Goal: Task Accomplishment & Management: Use online tool/utility

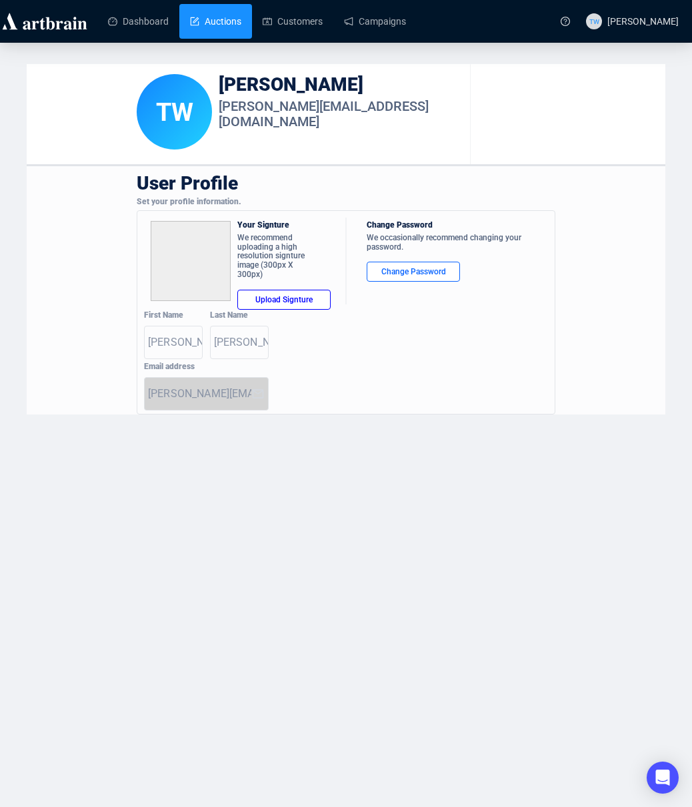
click at [231, 20] on link "Auctions" at bounding box center [215, 21] width 51 height 35
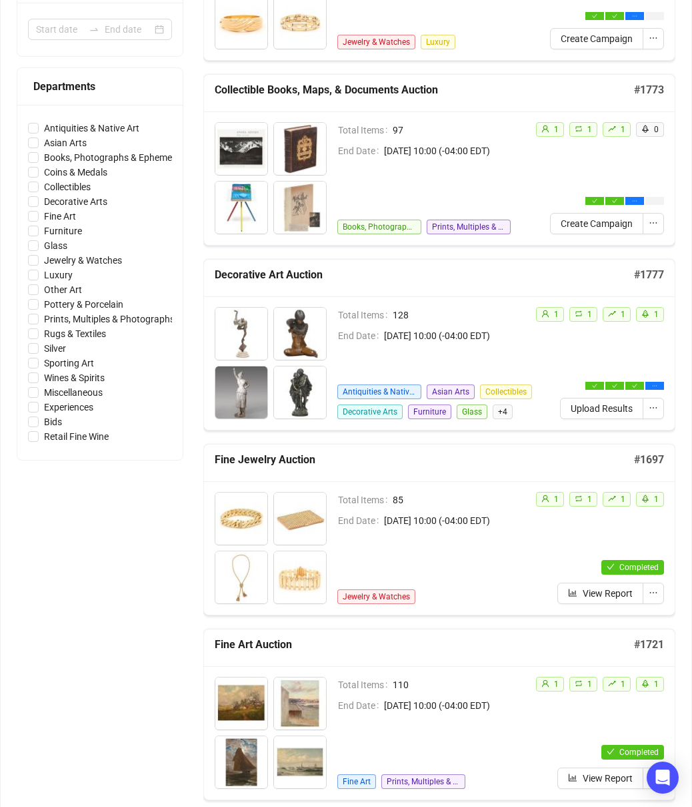
scroll to position [326, 0]
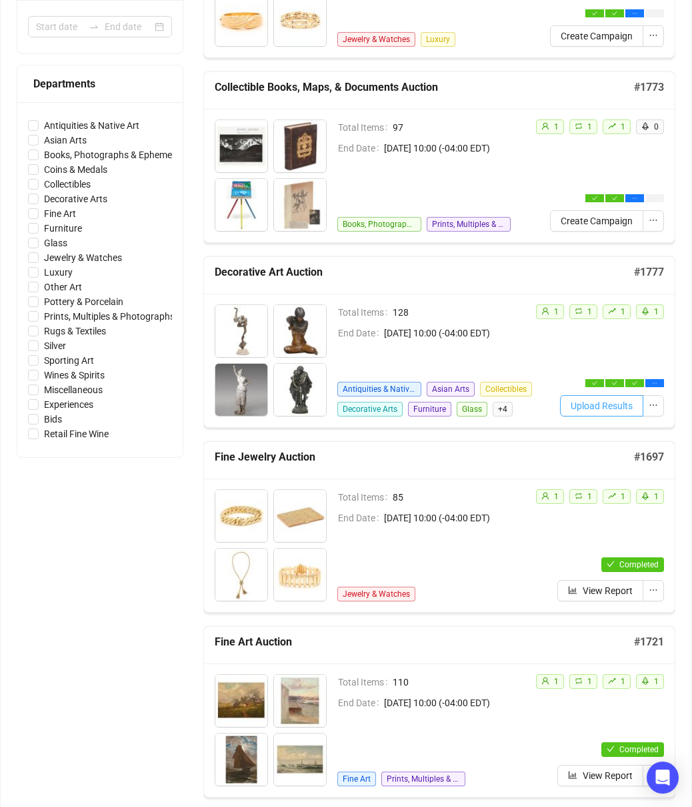
click at [596, 407] on span "Upload Results" at bounding box center [602, 405] width 62 height 15
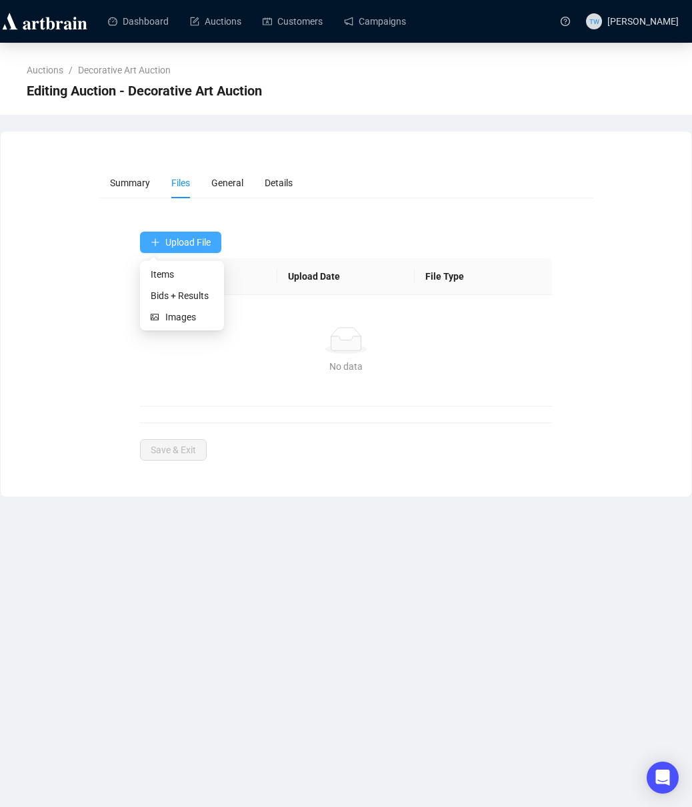
click at [186, 239] on span "Upload File" at bounding box center [187, 242] width 45 height 11
click at [192, 296] on span "Bids + Results" at bounding box center [182, 295] width 63 height 15
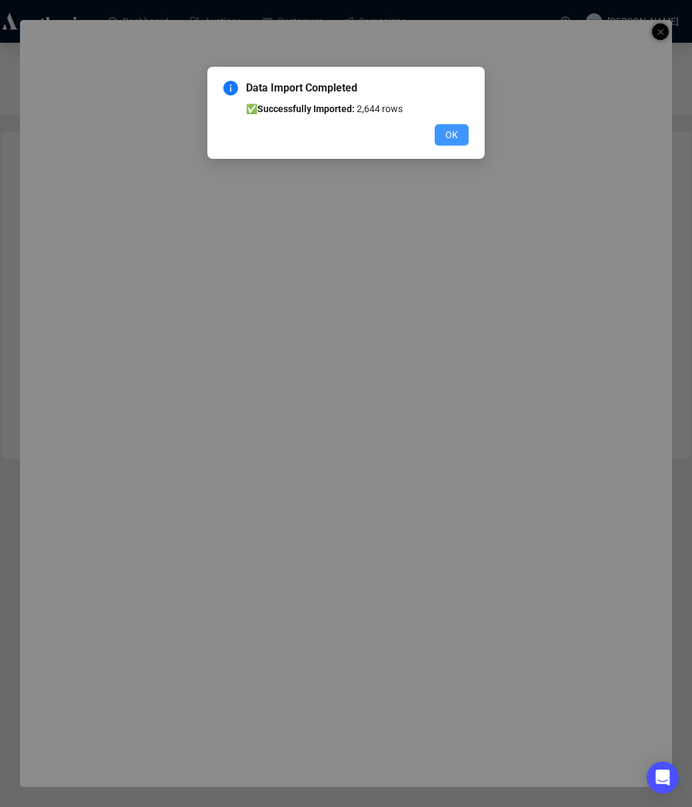
click at [448, 133] on span "OK" at bounding box center [452, 134] width 13 height 15
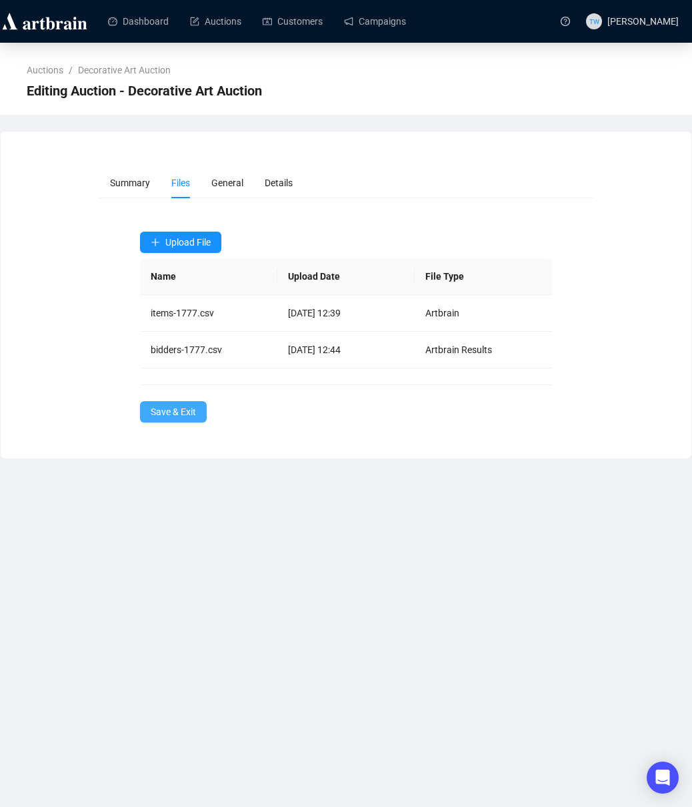
click at [181, 403] on button "Save & Exit" at bounding box center [173, 411] width 67 height 21
